Goal: Check status: Check status

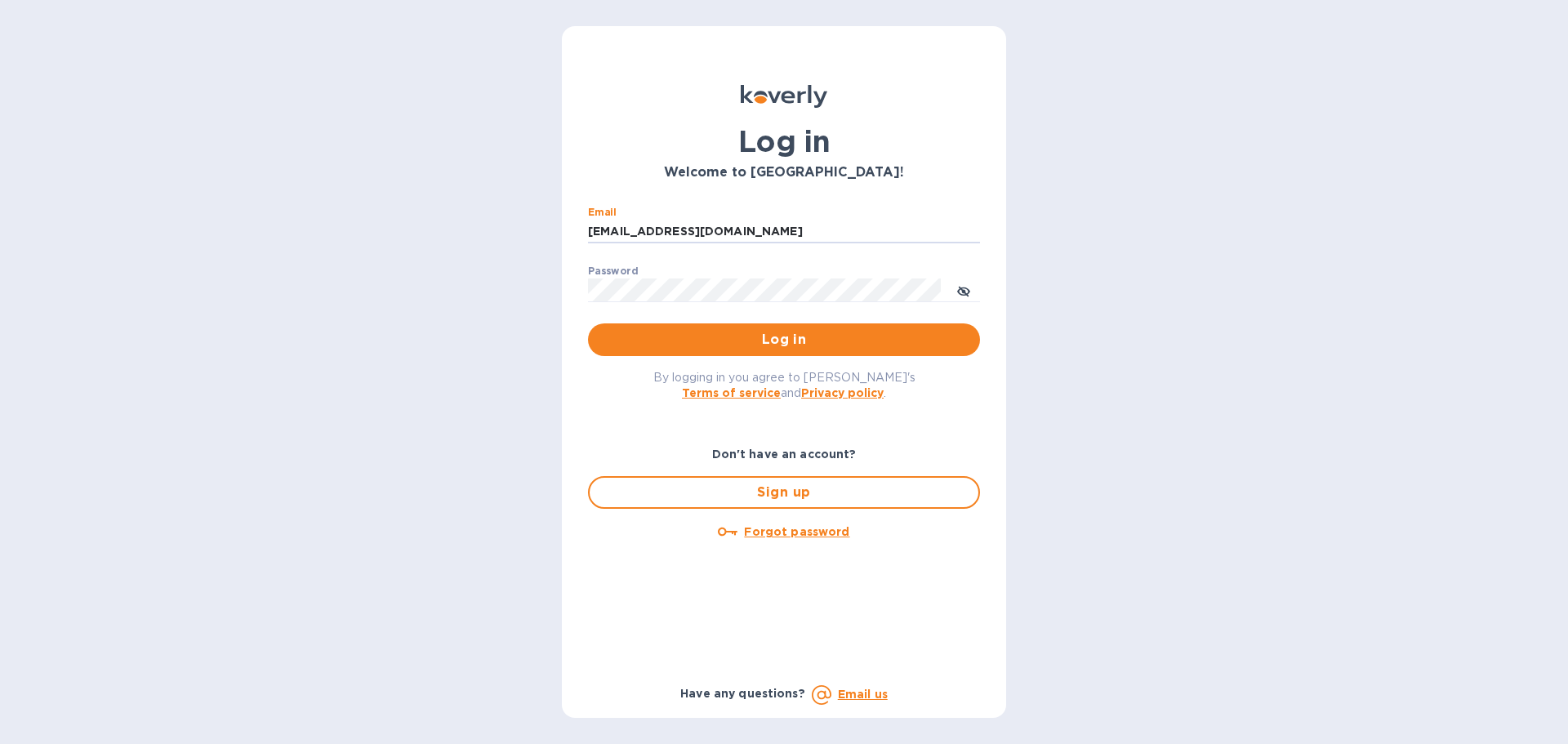
drag, startPoint x: 728, startPoint y: 229, endPoint x: 590, endPoint y: 255, distance: 140.4
click at [578, 240] on div "Email ssinger@intlfreight.net ​ Password ​ Log in" at bounding box center [784, 281] width 418 height 176
type input "ssinger@zarachlogistics.com"
click at [802, 339] on span "Log in" at bounding box center [783, 340] width 366 height 20
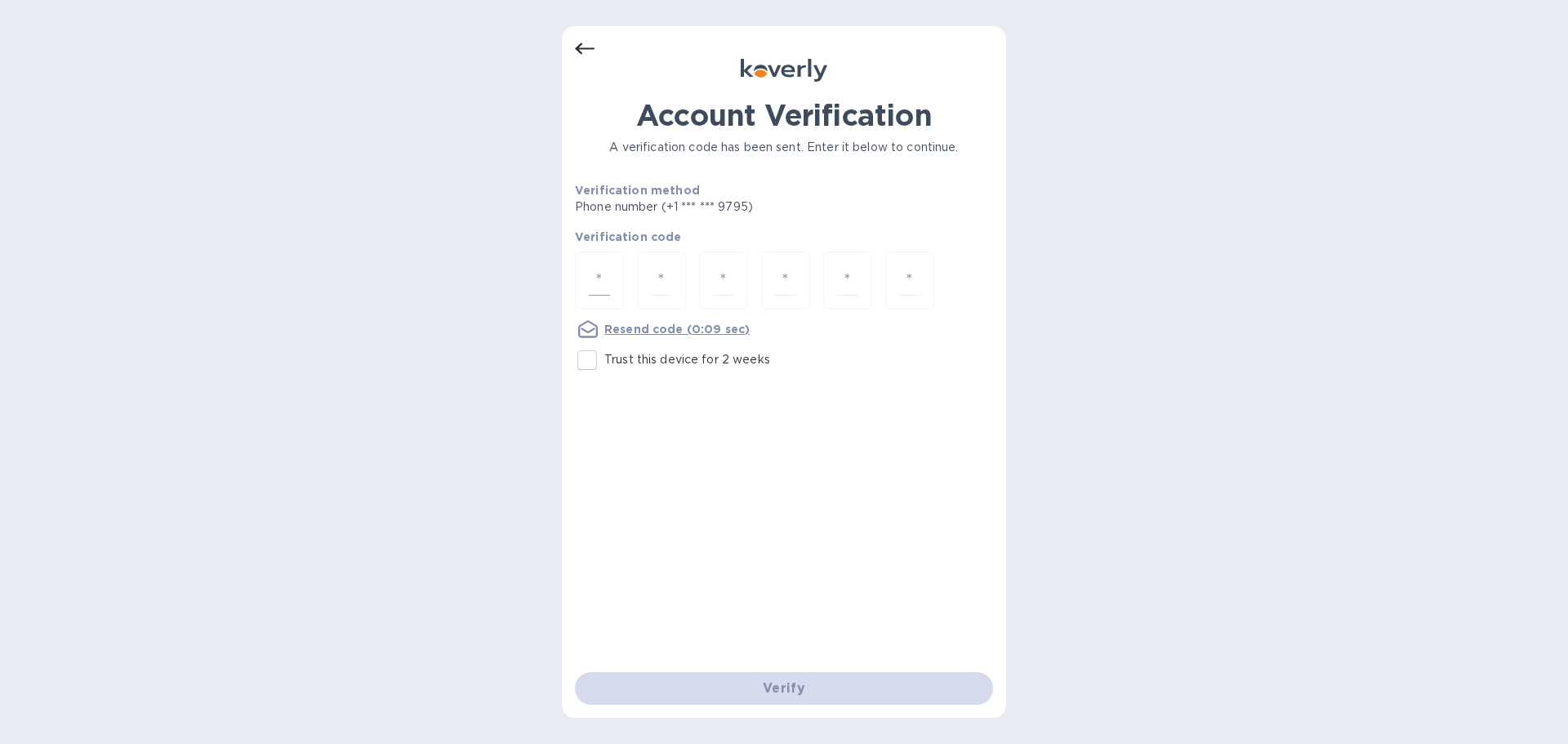
click at [590, 290] on input "number" at bounding box center [599, 280] width 21 height 30
click at [610, 273] on div at bounding box center [599, 280] width 49 height 58
type input "5"
type input "8"
type input "2"
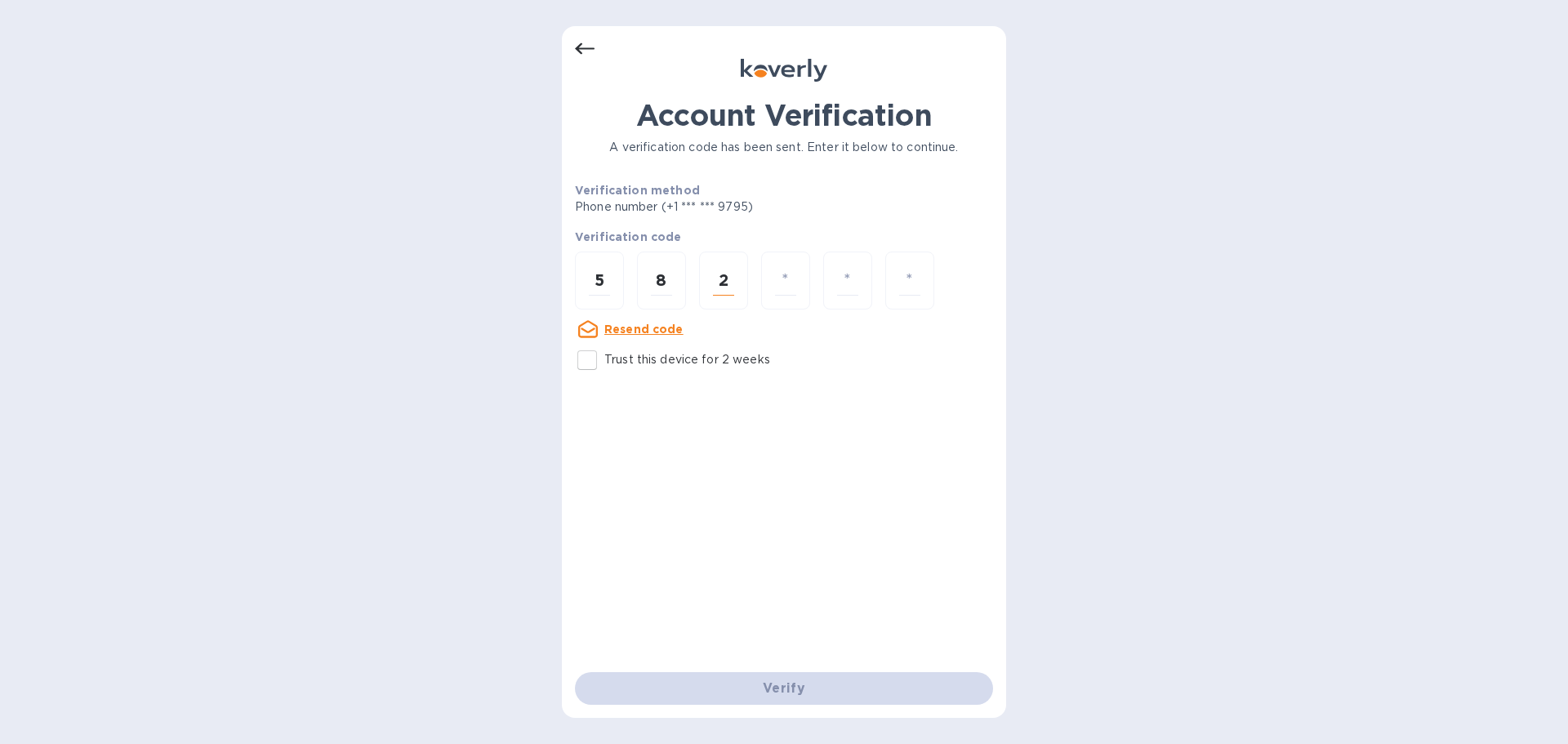
type input "2"
type input "6"
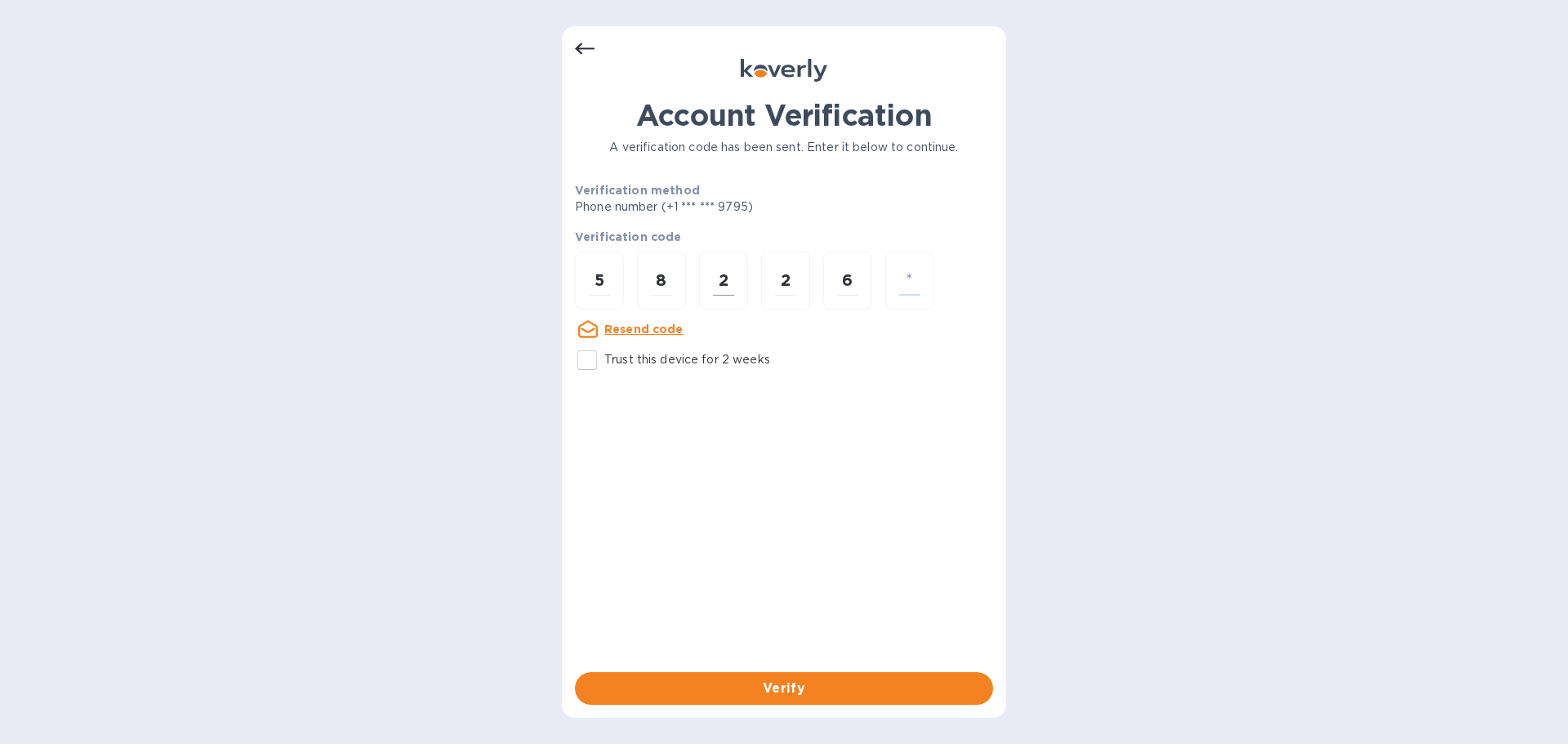
type input "4"
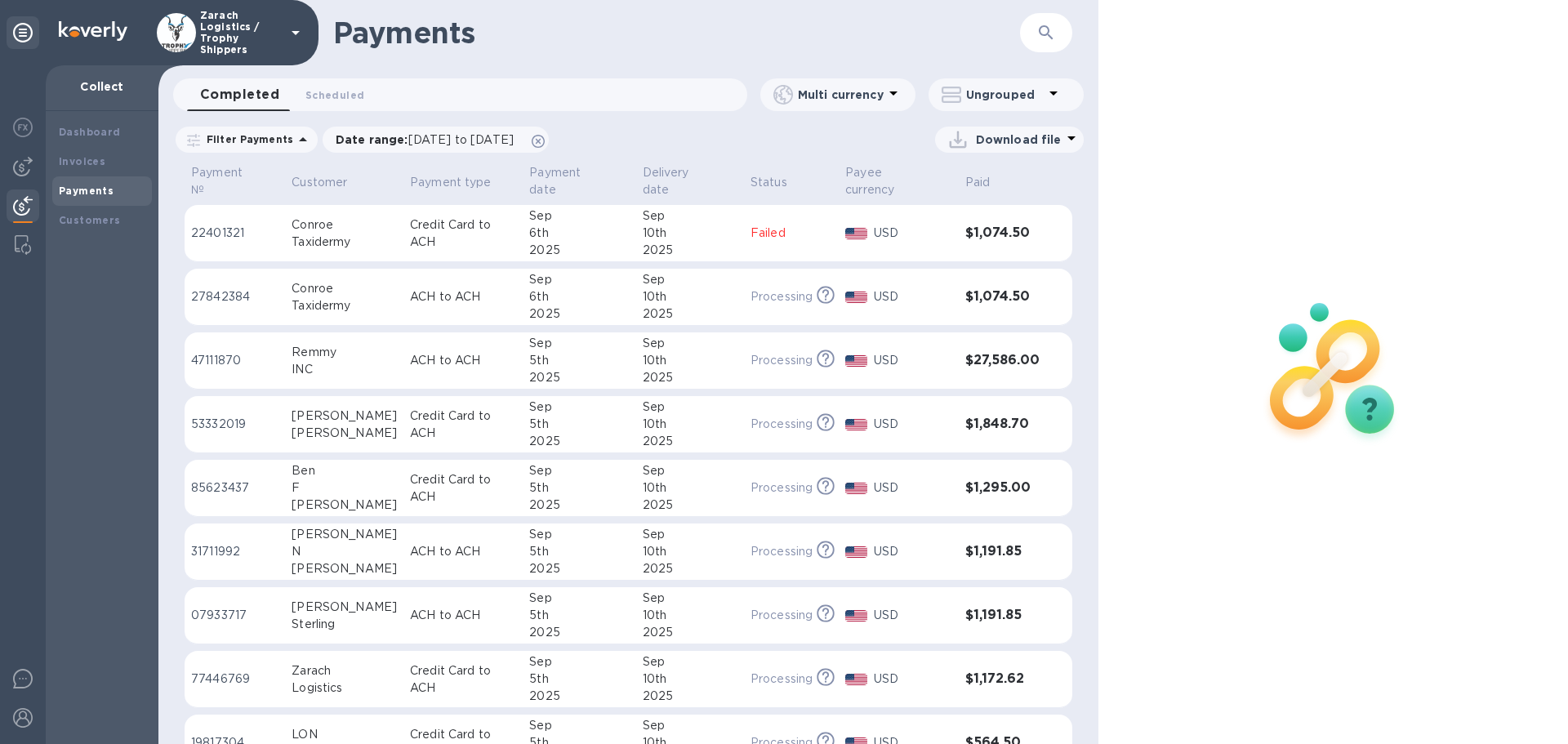
click at [216, 352] on p "47111870" at bounding box center [235, 360] width 87 height 17
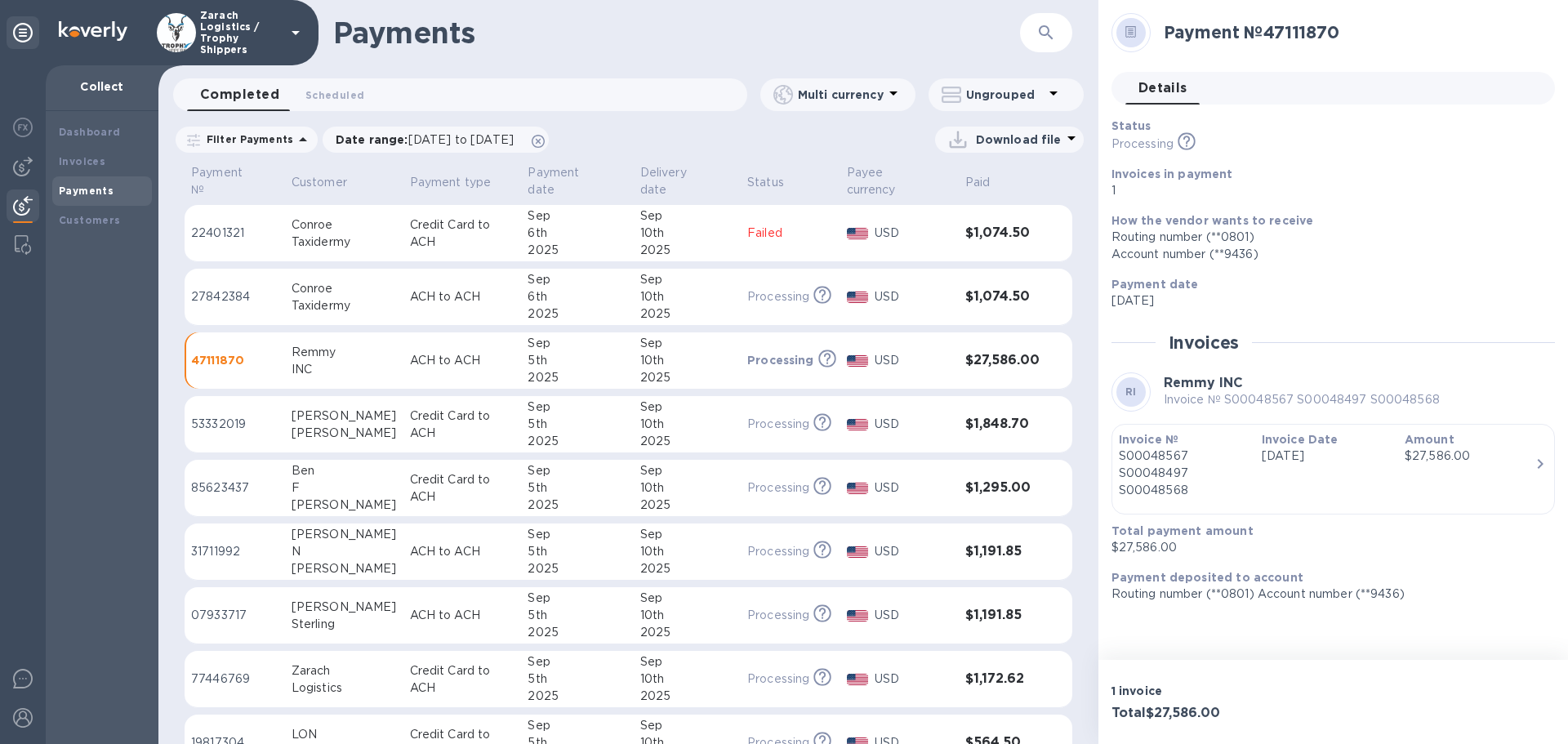
click at [220, 415] on p "53332019" at bounding box center [235, 423] width 87 height 17
